Goal: Task Accomplishment & Management: Use online tool/utility

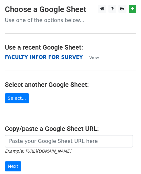
click at [48, 56] on strong "FACULTY INFOR FOR SURVEY" at bounding box center [44, 57] width 78 height 6
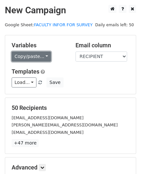
click at [43, 56] on link "Copy/paste..." at bounding box center [31, 56] width 39 height 10
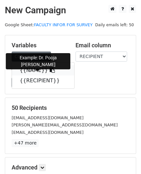
click at [32, 73] on link "{{NAME}}" at bounding box center [43, 70] width 62 height 10
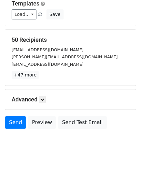
scroll to position [70, 0]
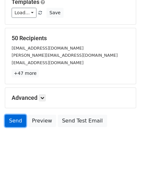
click at [13, 121] on link "Send" at bounding box center [15, 121] width 21 height 12
